Goal: Navigation & Orientation: Find specific page/section

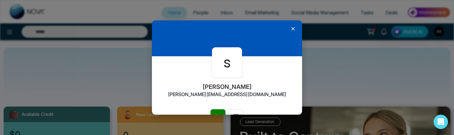
select select "*"
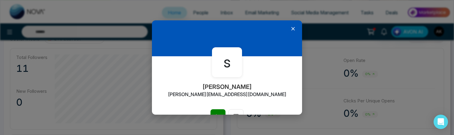
click at [292, 26] on icon at bounding box center [293, 29] width 6 height 6
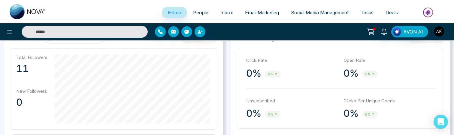
click at [313, 68] on div "0% 0%" at bounding box center [291, 74] width 91 height 12
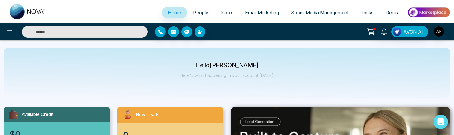
click at [197, 10] on span "People" at bounding box center [200, 13] width 15 height 6
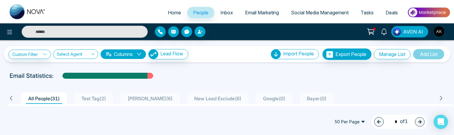
click at [204, 81] on div at bounding box center [227, 82] width 447 height 2
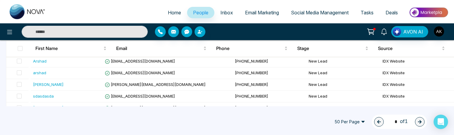
scroll to position [378, 0]
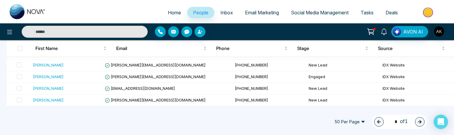
click at [203, 116] on div "50 Per Page 1 * of 1" at bounding box center [227, 122] width 454 height 26
